Goal: Transaction & Acquisition: Purchase product/service

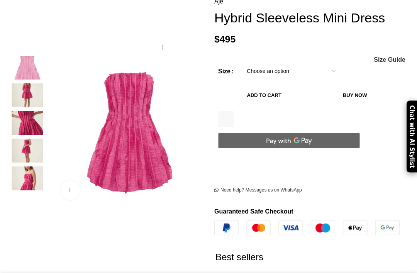
scroll to position [132, 0]
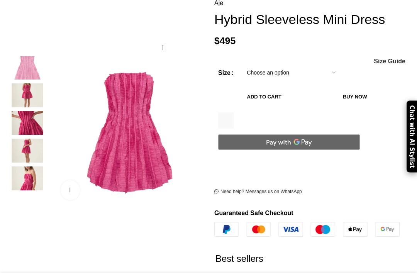
click at [30, 121] on img at bounding box center [27, 123] width 47 height 24
click at [28, 141] on img at bounding box center [27, 151] width 47 height 24
click at [27, 146] on img at bounding box center [27, 151] width 47 height 24
click at [36, 125] on img at bounding box center [27, 123] width 47 height 24
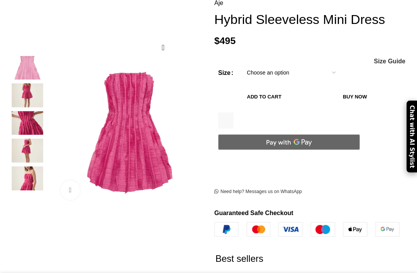
click at [26, 175] on img at bounding box center [27, 179] width 47 height 24
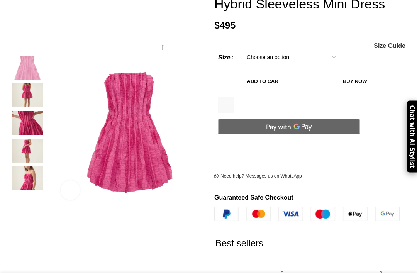
scroll to position [148, 0]
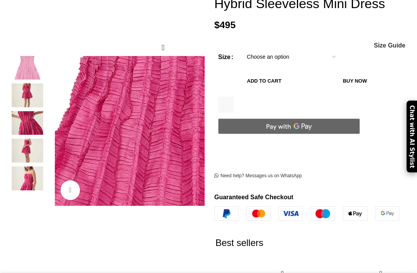
click at [103, 127] on img at bounding box center [196, 148] width 527 height 791
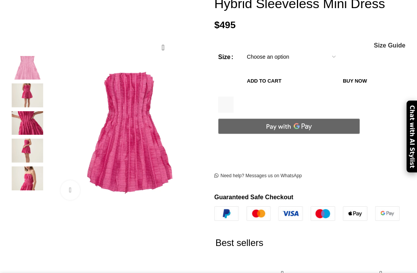
click at [113, 128] on img at bounding box center [196, 148] width 527 height 791
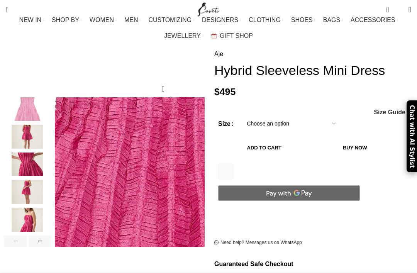
scroll to position [82, 0]
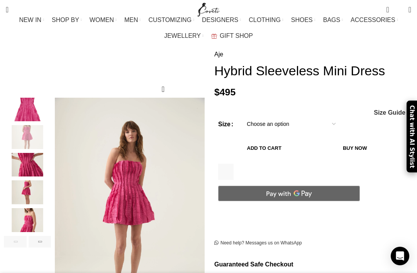
click at [26, 125] on img "2 / 7" at bounding box center [27, 137] width 47 height 24
click at [294, 116] on select "Choose an option 4UK 6UK 8 [GEOGRAPHIC_DATA] 10 [GEOGRAPHIC_DATA] 12 [GEOGRAPHI…" at bounding box center [291, 124] width 100 height 16
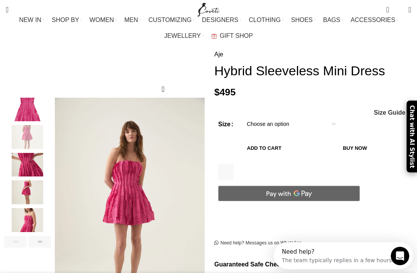
scroll to position [0, 0]
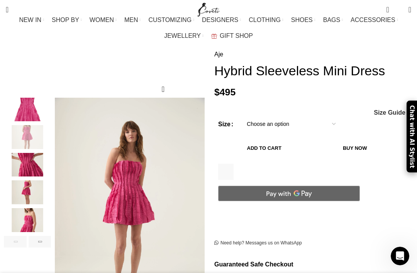
click at [389, 116] on div "Size Choose an option 4UK 6UK 8 UK 10 [GEOGRAPHIC_DATA] 12 [GEOGRAPHIC_DATA] 14…" at bounding box center [306, 169] width 185 height 107
click at [384, 110] on span "Size Guide" at bounding box center [390, 113] width 32 height 6
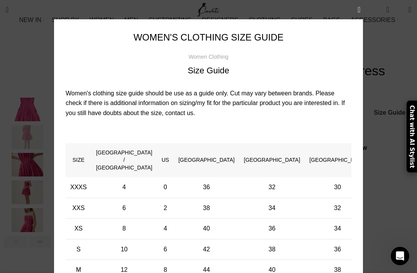
scroll to position [0, 631]
click at [361, 9] on button "×" at bounding box center [359, 9] width 19 height 19
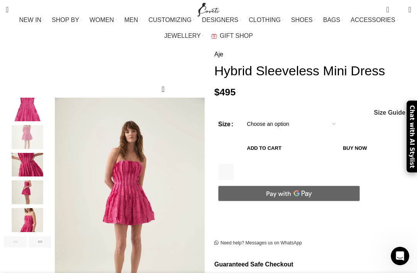
click at [393, 110] on span "Size Guide" at bounding box center [390, 113] width 32 height 6
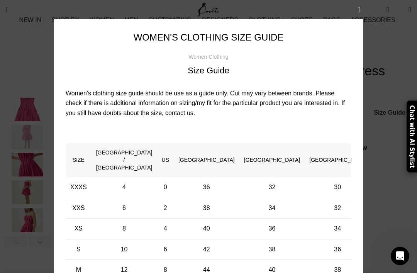
scroll to position [0, 721]
click at [359, 12] on button "×" at bounding box center [359, 9] width 19 height 19
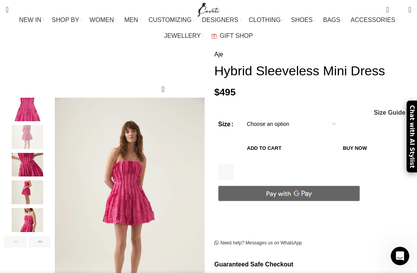
click at [324, 116] on select "Choose an option 4UK 6UK 8 [GEOGRAPHIC_DATA] 10 [GEOGRAPHIC_DATA] 12 [GEOGRAPHI…" at bounding box center [291, 124] width 100 height 16
select select "8-[GEOGRAPHIC_DATA]"
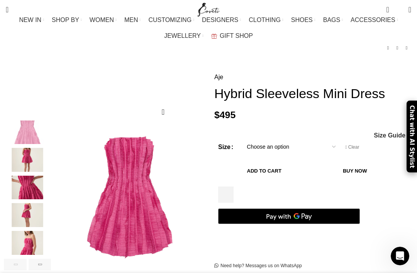
scroll to position [0, 0]
